Goal: Information Seeking & Learning: Learn about a topic

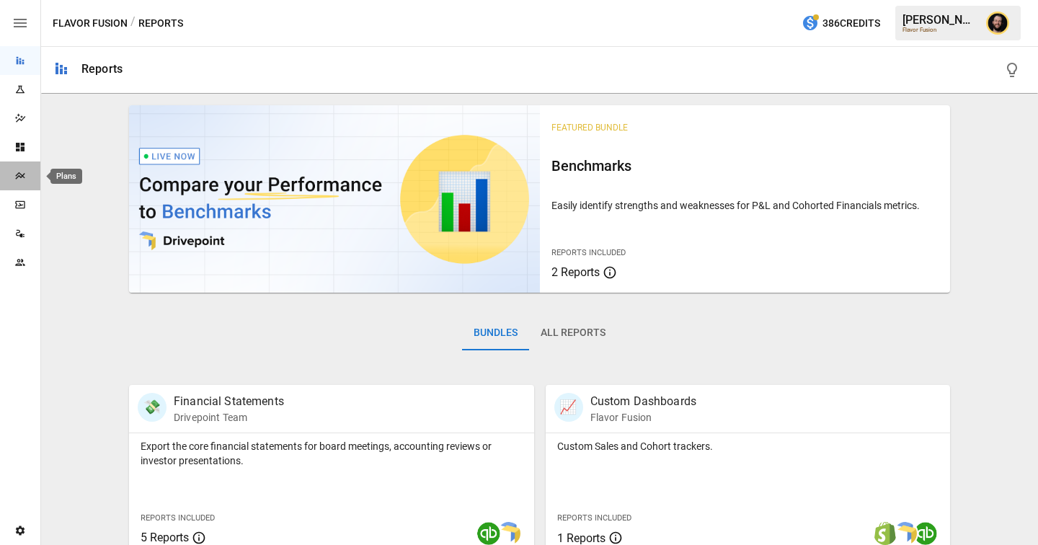
click at [16, 174] on icon "Plans" at bounding box center [19, 175] width 9 height 7
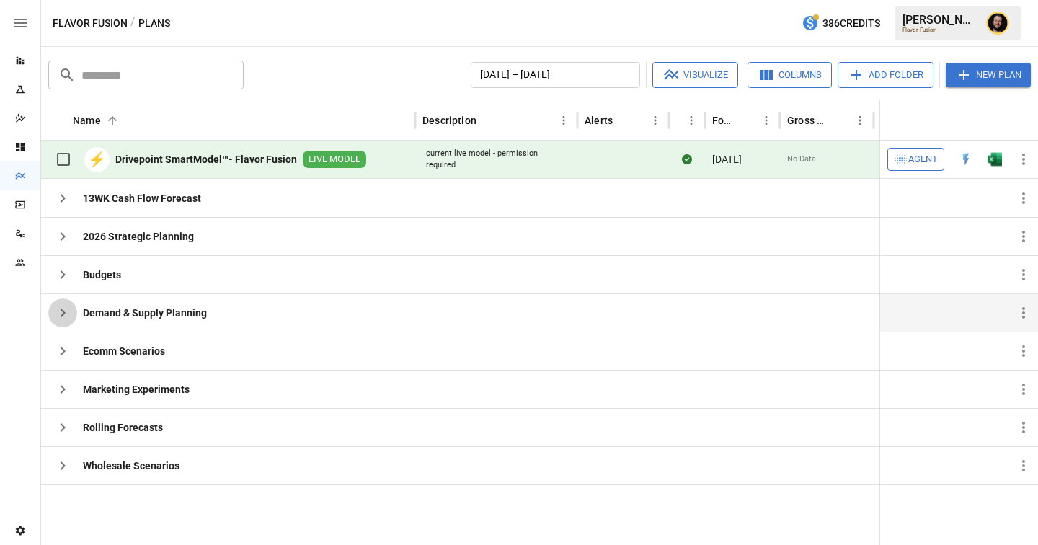
click at [61, 313] on icon "button" at bounding box center [62, 312] width 17 height 17
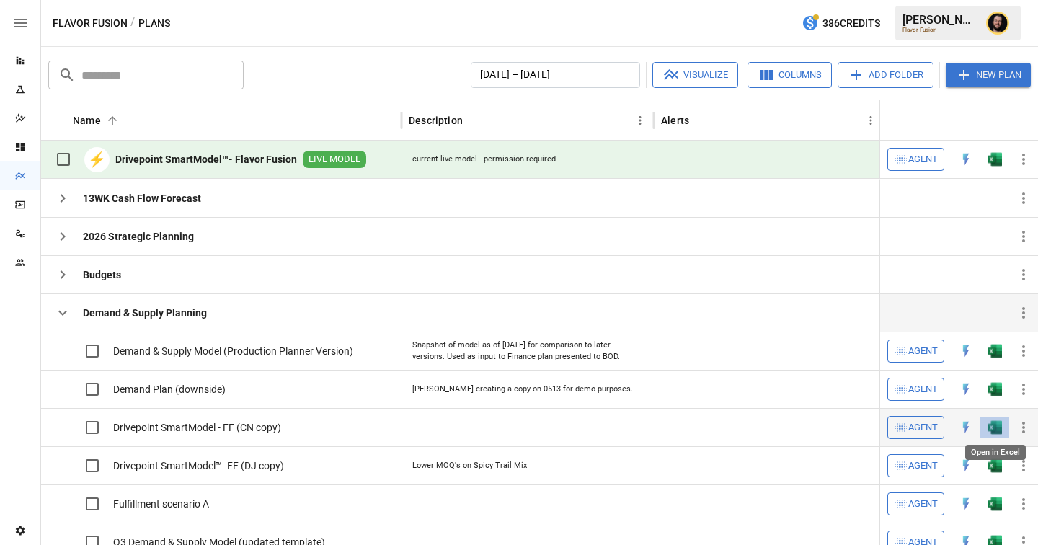
click at [998, 358] on img "Open in Excel" at bounding box center [994, 351] width 14 height 14
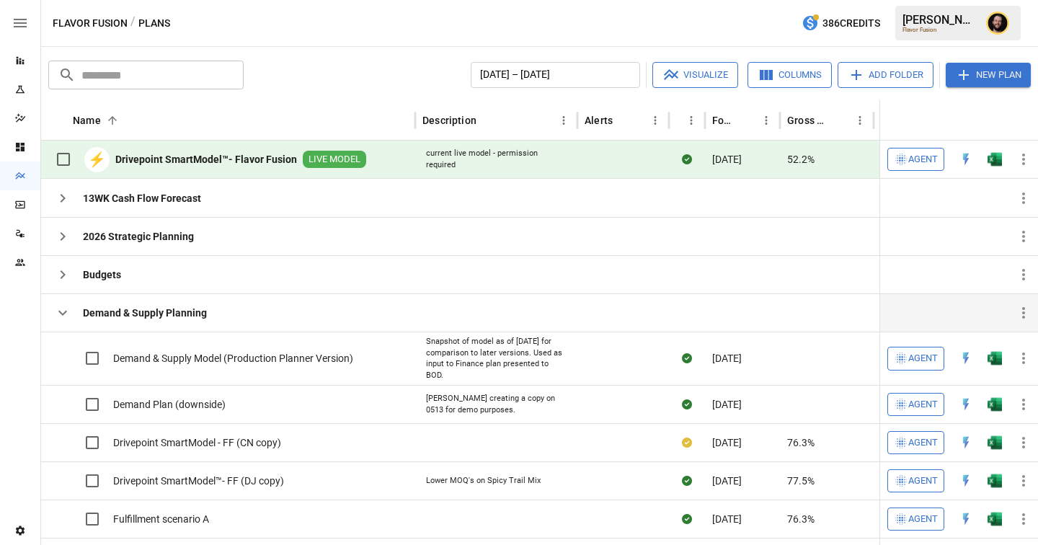
click at [58, 305] on icon "button" at bounding box center [62, 312] width 17 height 17
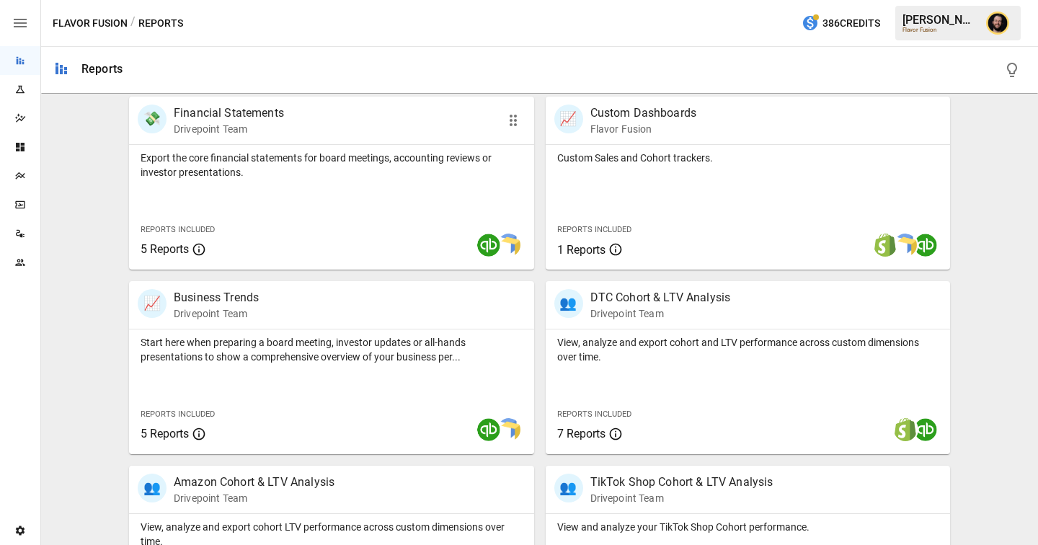
scroll to position [571, 0]
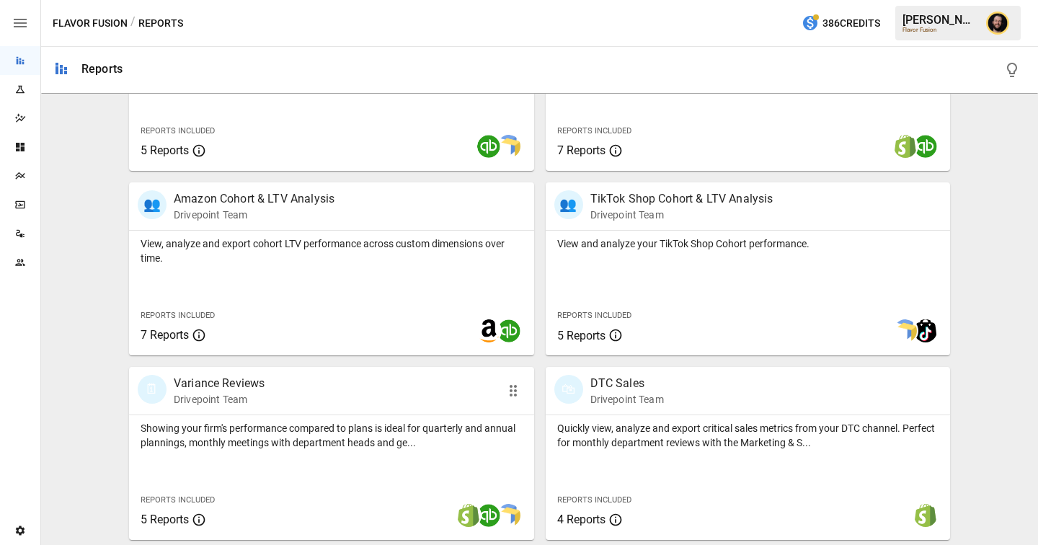
click at [235, 442] on p "Showing your firm's performance compared to plans is ideal for quarterly and an…" at bounding box center [331, 435] width 382 height 29
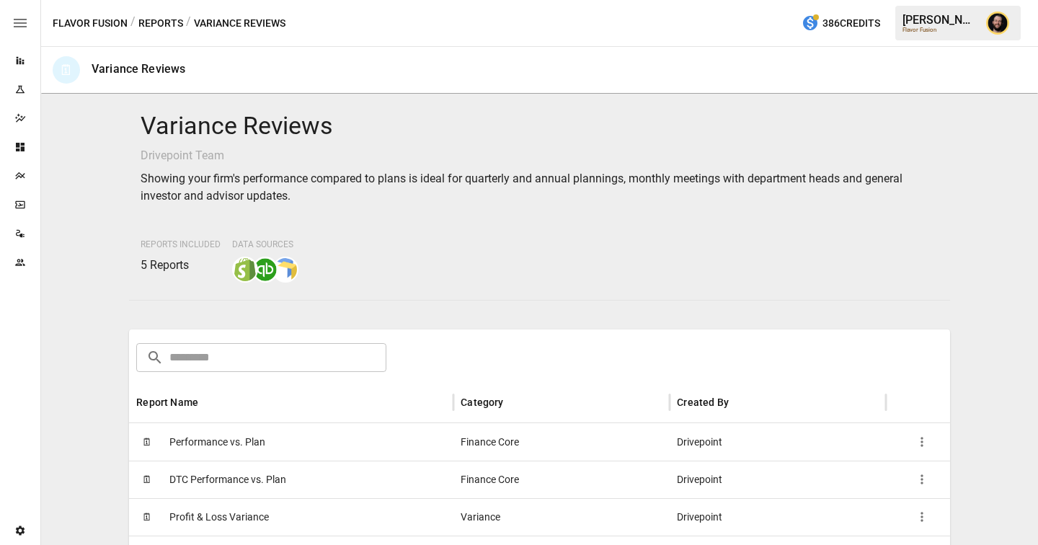
click at [241, 444] on span "Performance vs. Plan" at bounding box center [217, 442] width 96 height 37
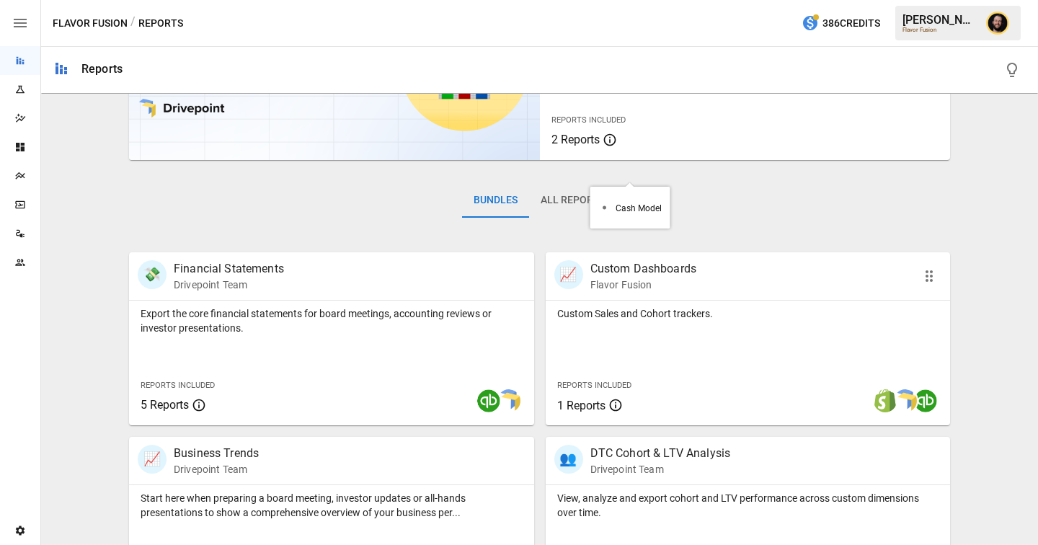
scroll to position [370, 0]
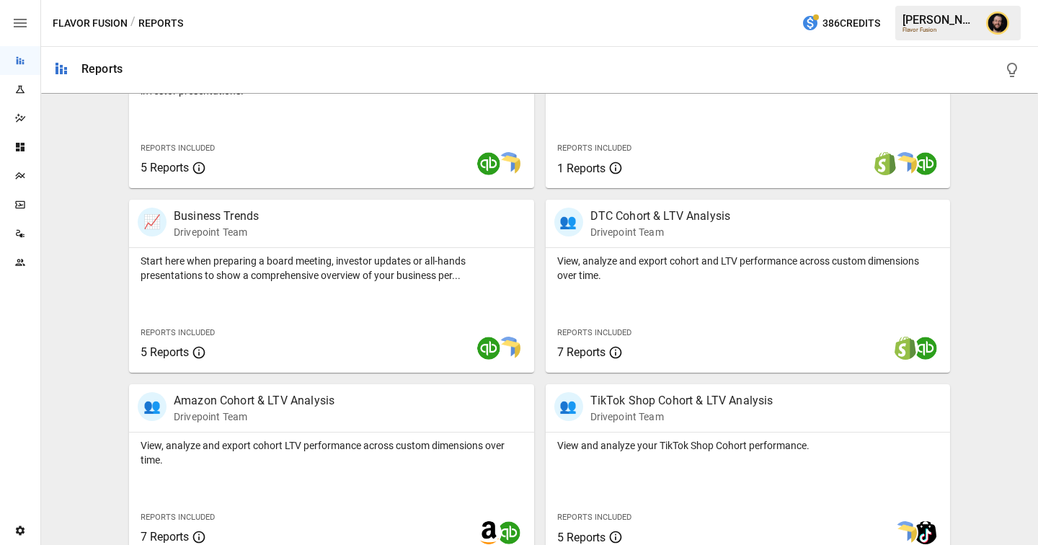
click at [21, 144] on icon "Dashboards" at bounding box center [20, 147] width 9 height 9
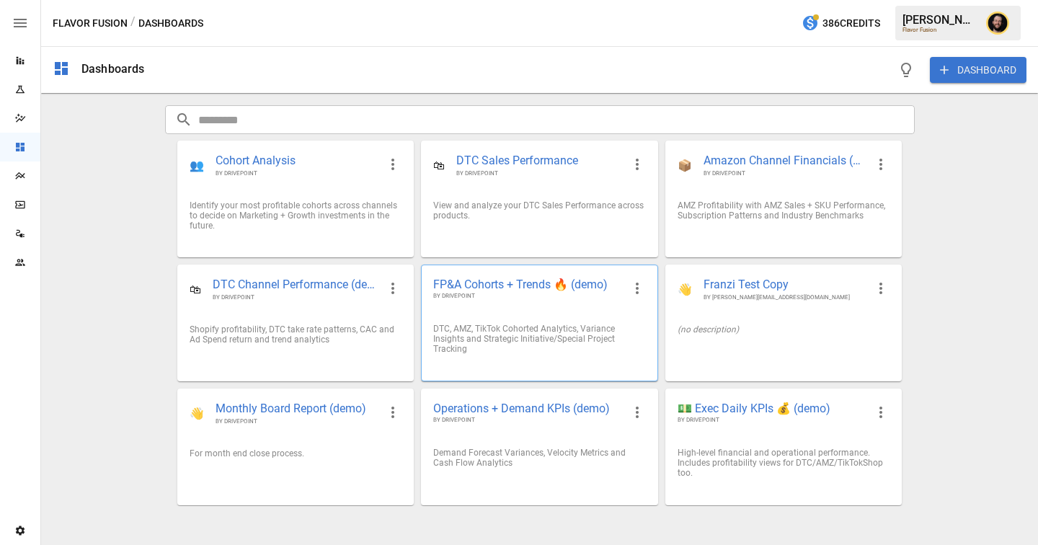
click at [579, 281] on span "FP&A Cohorts + Trends 🔥 (demo)" at bounding box center [527, 284] width 189 height 15
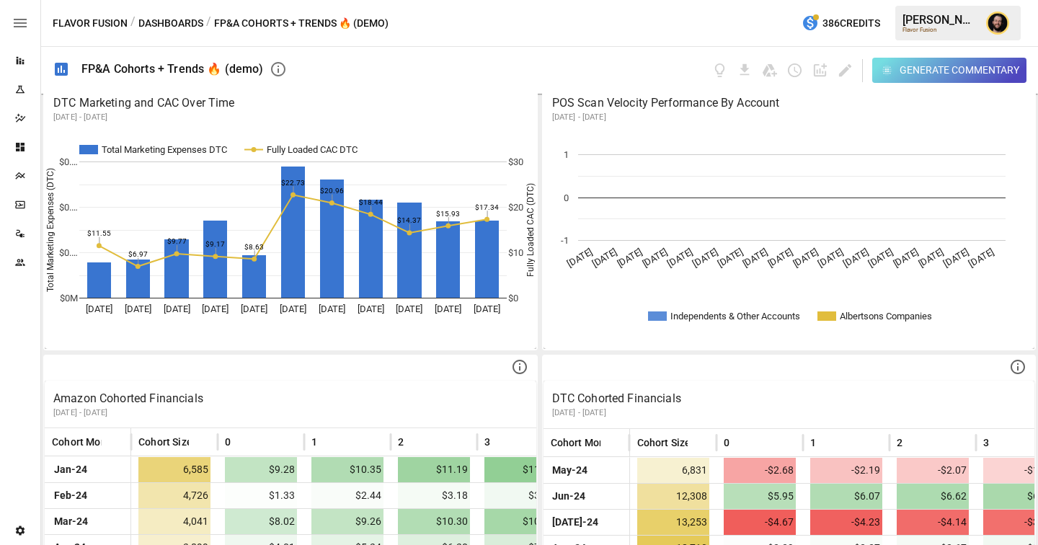
scroll to position [906, 0]
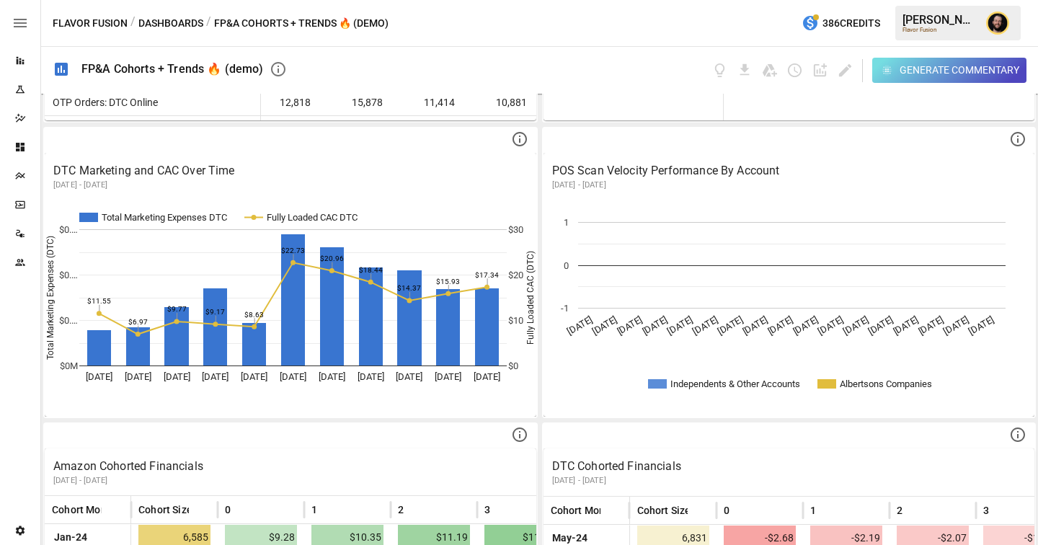
click at [889, 72] on icon "button" at bounding box center [886, 70] width 13 height 13
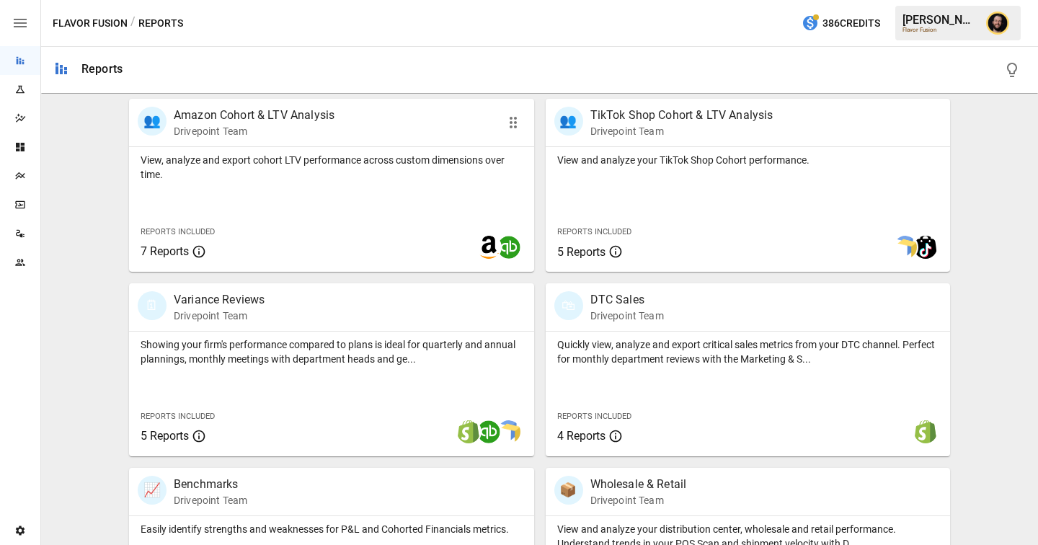
scroll to position [672, 0]
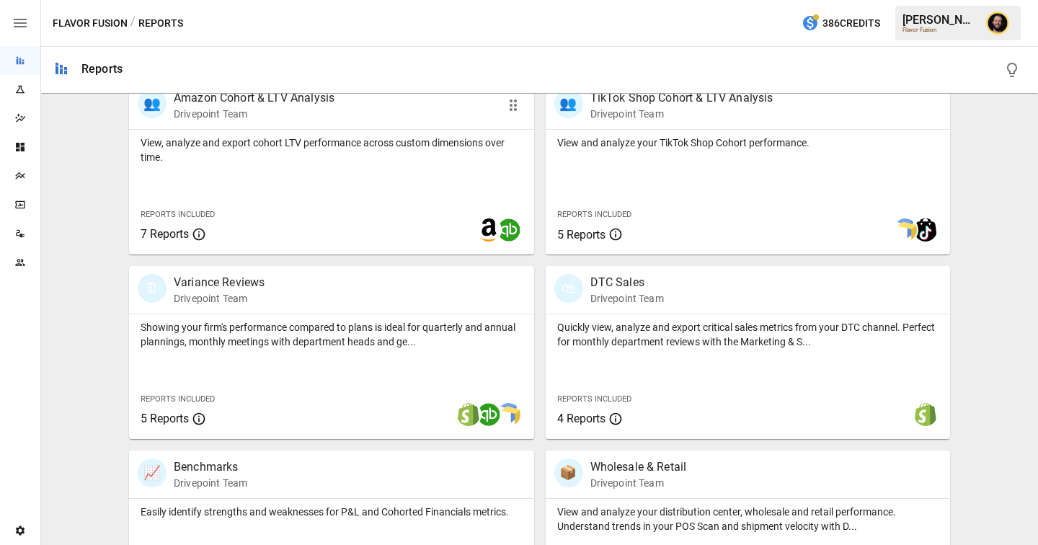
click at [366, 222] on div at bounding box center [415, 230] width 213 height 26
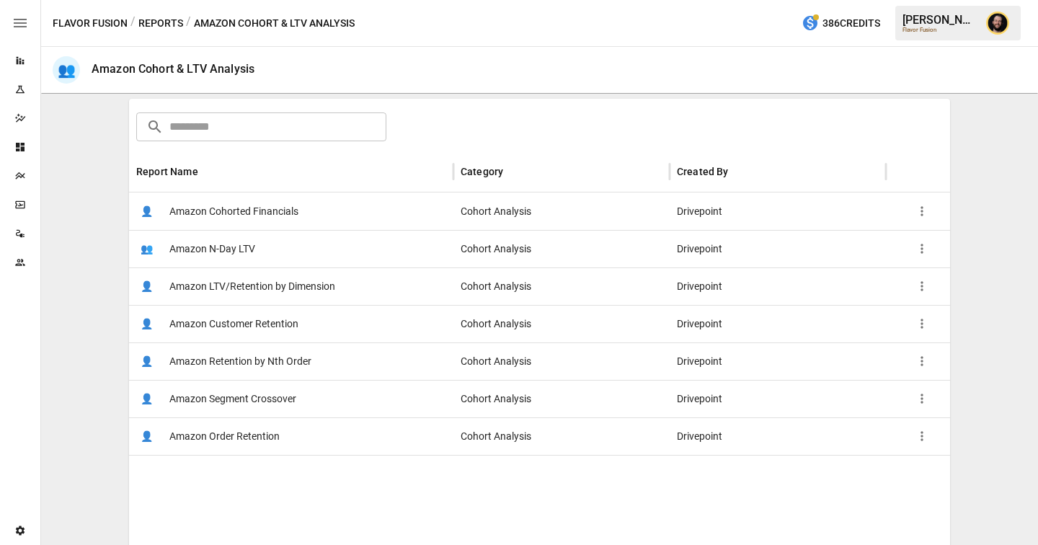
scroll to position [222, 0]
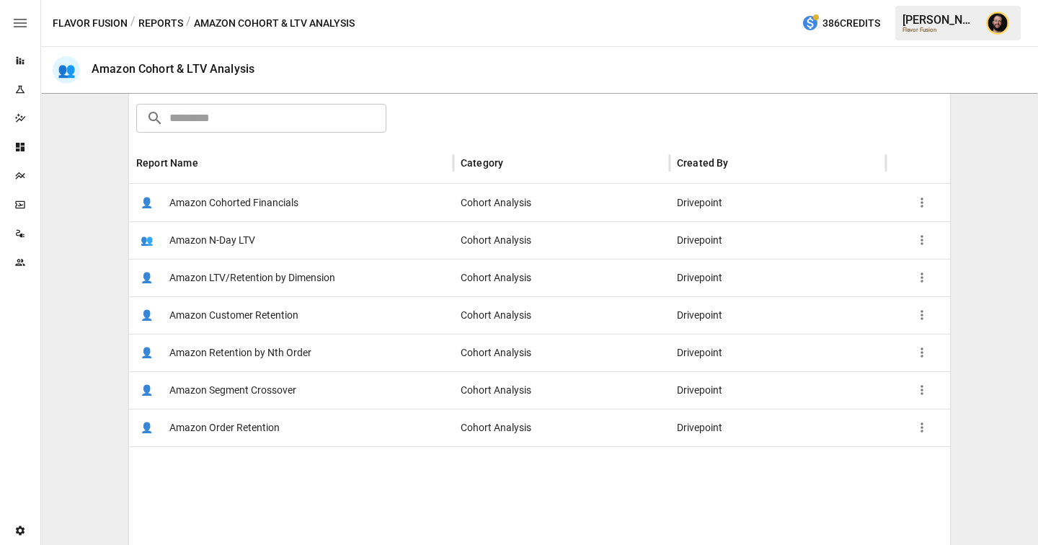
click at [288, 275] on span "Amazon LTV/Retention by Dimension" at bounding box center [252, 277] width 166 height 37
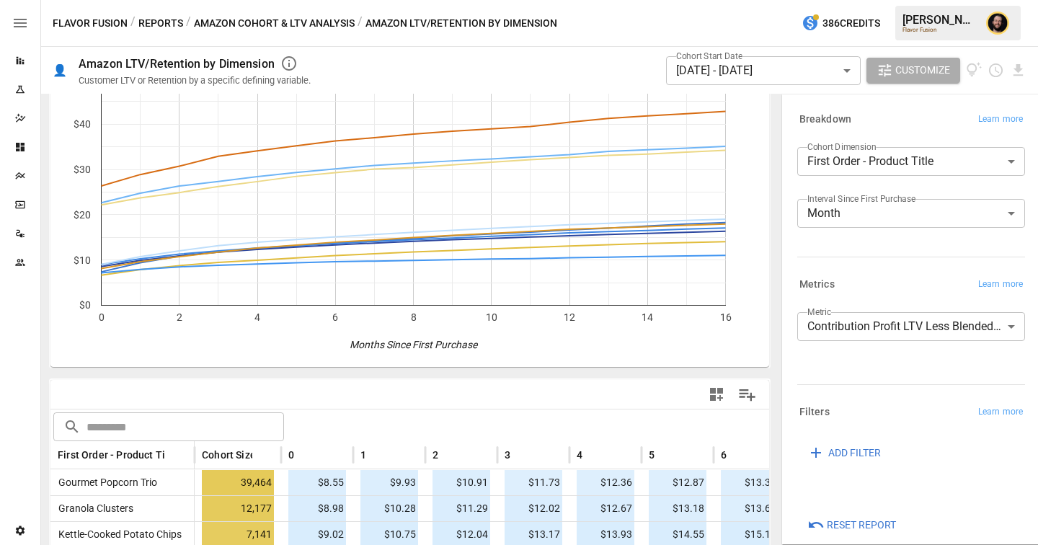
scroll to position [56, 0]
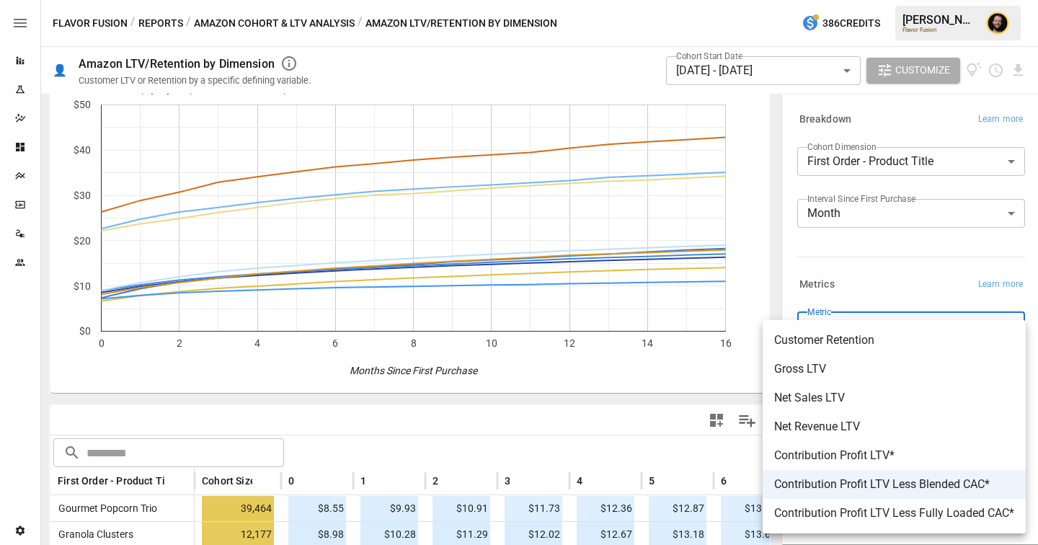
click at [926, 0] on body "Reports Experiments Dazzler Studio Dashboards Plans SmartModel ™ Data Sources T…" at bounding box center [519, 0] width 1038 height 0
click at [893, 251] on div at bounding box center [519, 272] width 1038 height 545
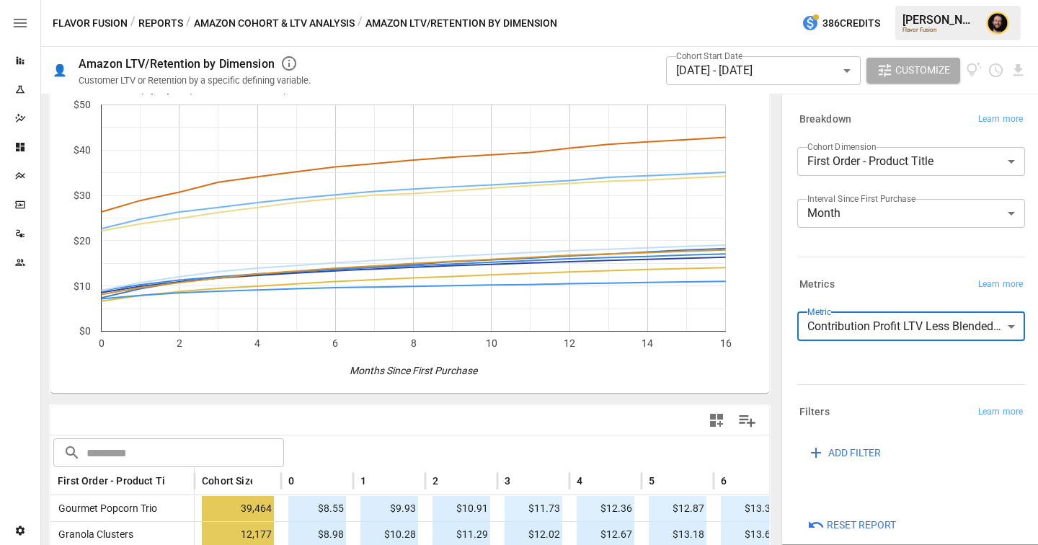
click at [881, 0] on body "Reports Experiments Dazzler Studio Dashboards Plans SmartModel ™ Data Sources T…" at bounding box center [519, 0] width 1038 height 0
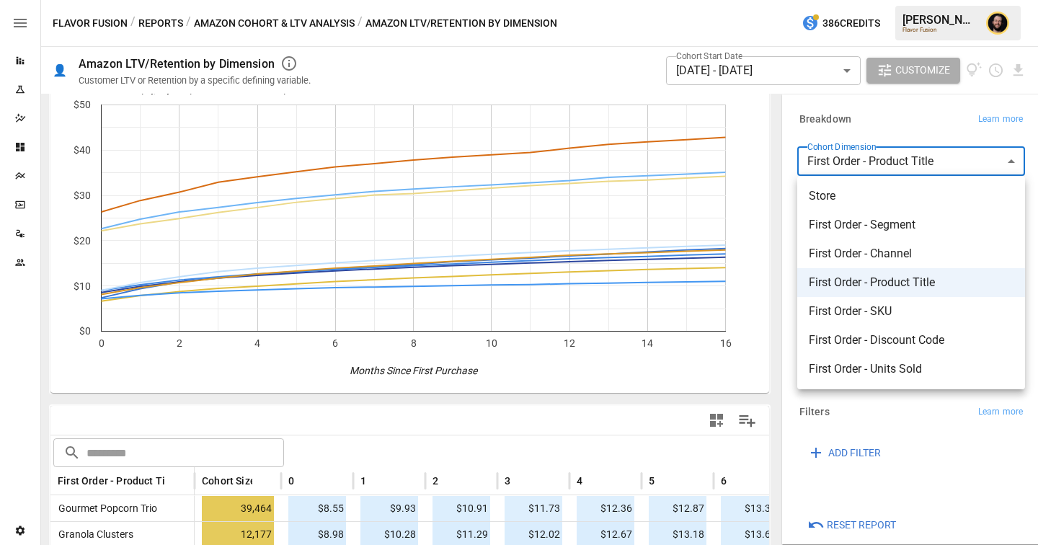
click at [875, 138] on div at bounding box center [519, 272] width 1038 height 545
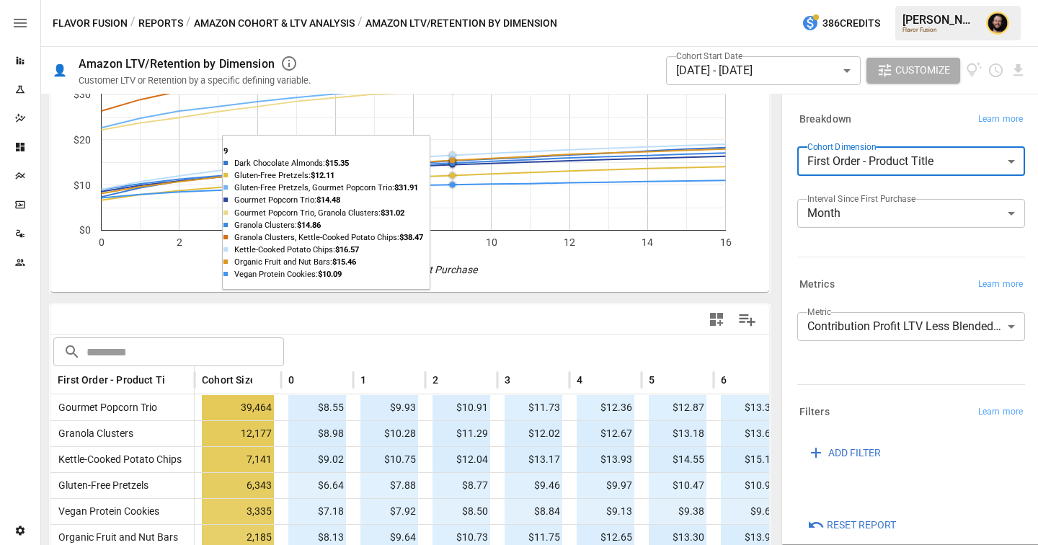
scroll to position [163, 0]
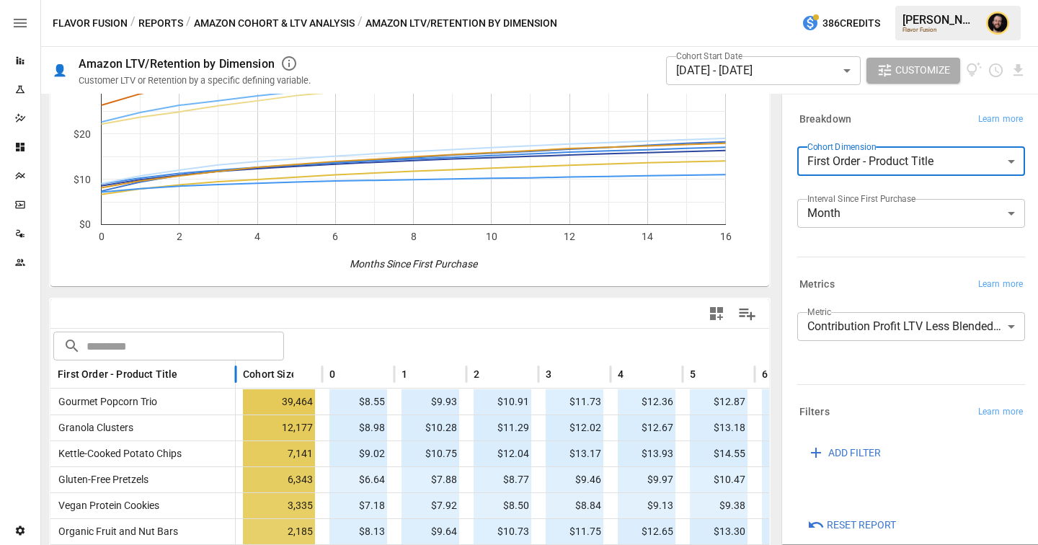
drag, startPoint x: 194, startPoint y: 381, endPoint x: 244, endPoint y: 383, distance: 50.5
click at [239, 383] on div at bounding box center [235, 374] width 7 height 28
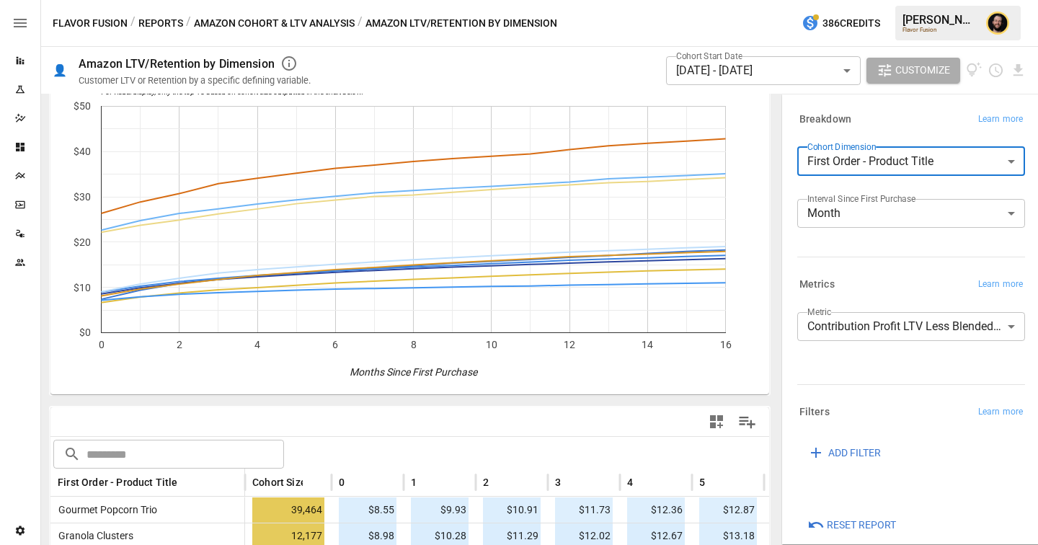
scroll to position [0, 0]
